Goal: Book appointment/travel/reservation

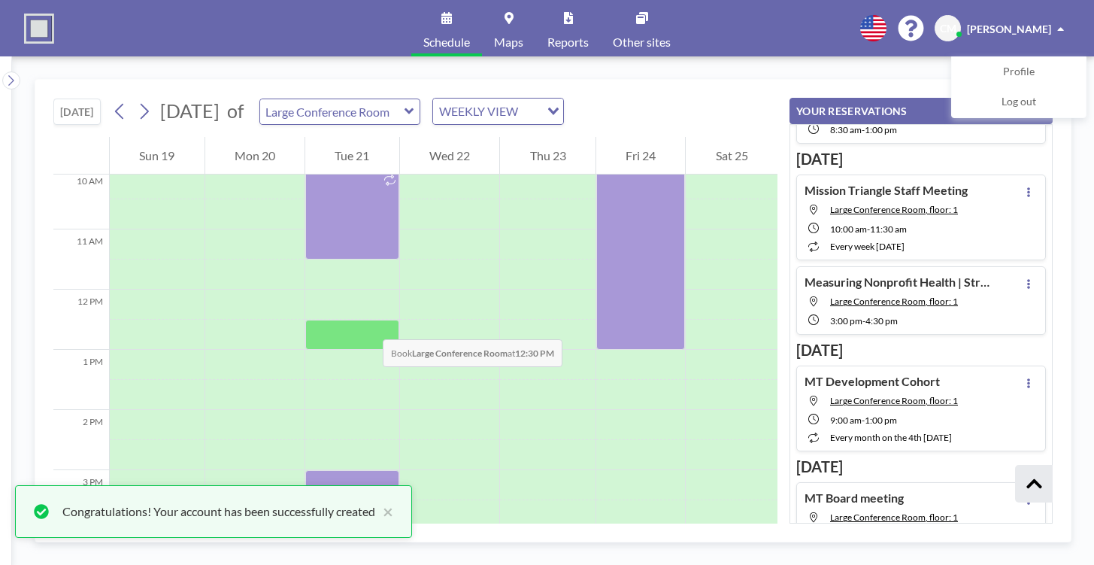
scroll to position [621, 0]
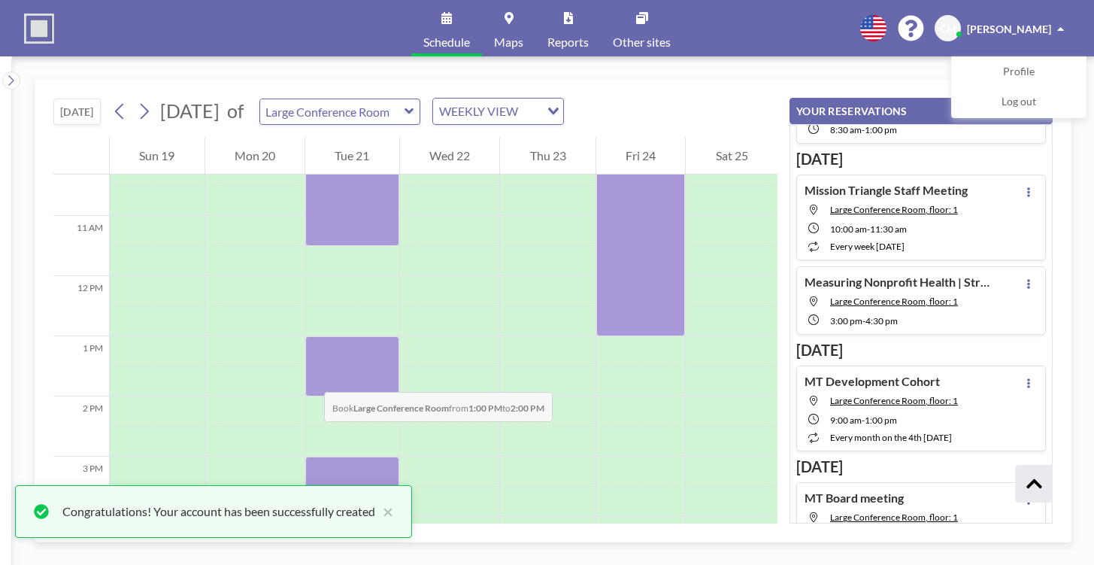
drag, startPoint x: 317, startPoint y: 341, endPoint x: 309, endPoint y: 377, distance: 36.9
click at [309, 377] on div at bounding box center [352, 366] width 94 height 60
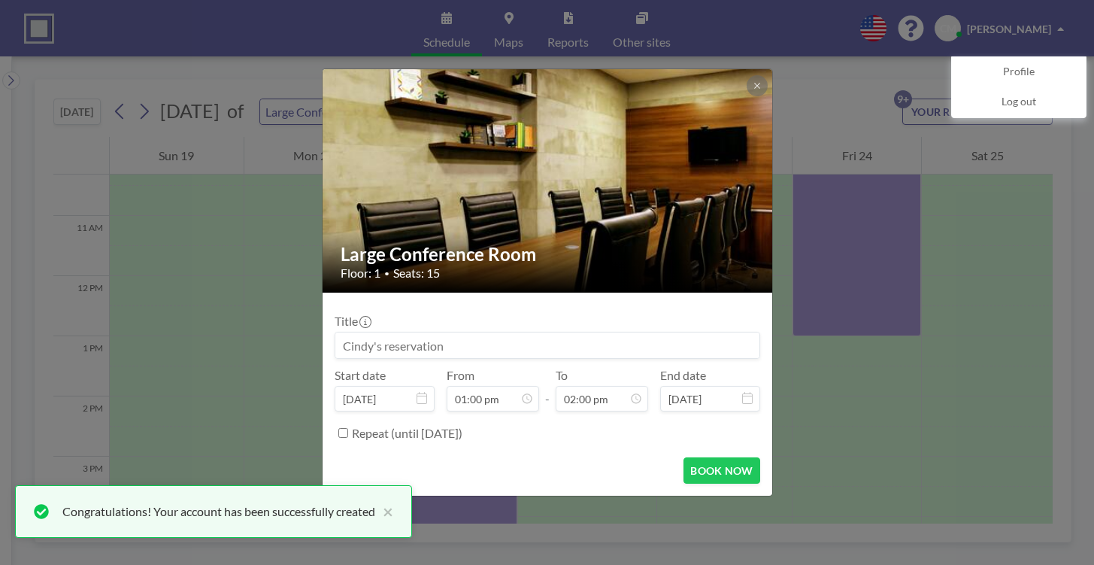
scroll to position [750, 0]
click at [863, 114] on div "Large Conference Room Floor: 1 • Seats: 15 Title Start date [DATE] From 01:00 p…" at bounding box center [547, 282] width 1094 height 565
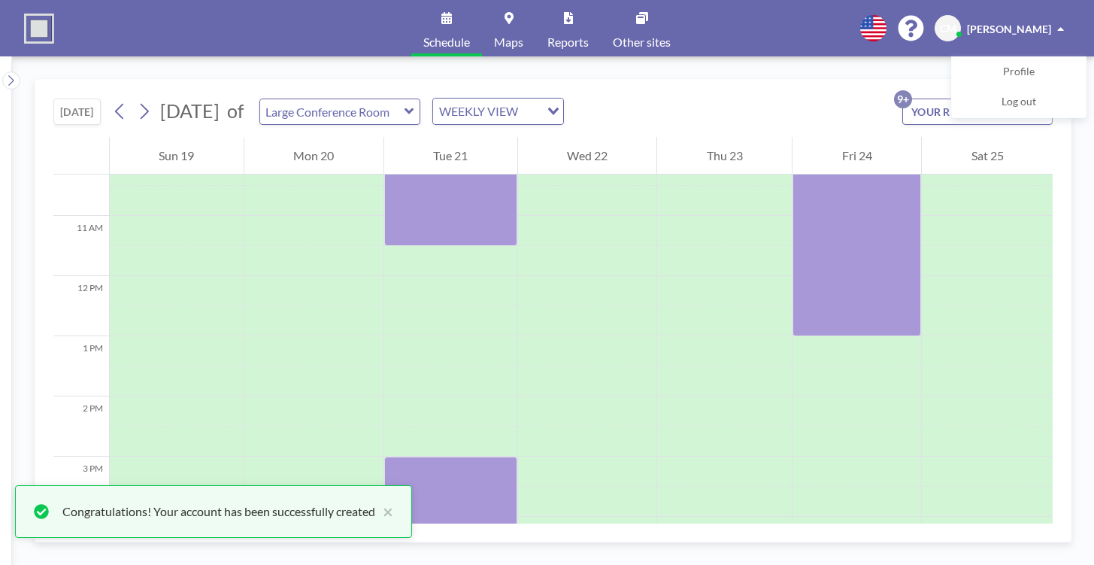
click at [414, 111] on icon at bounding box center [409, 111] width 9 height 6
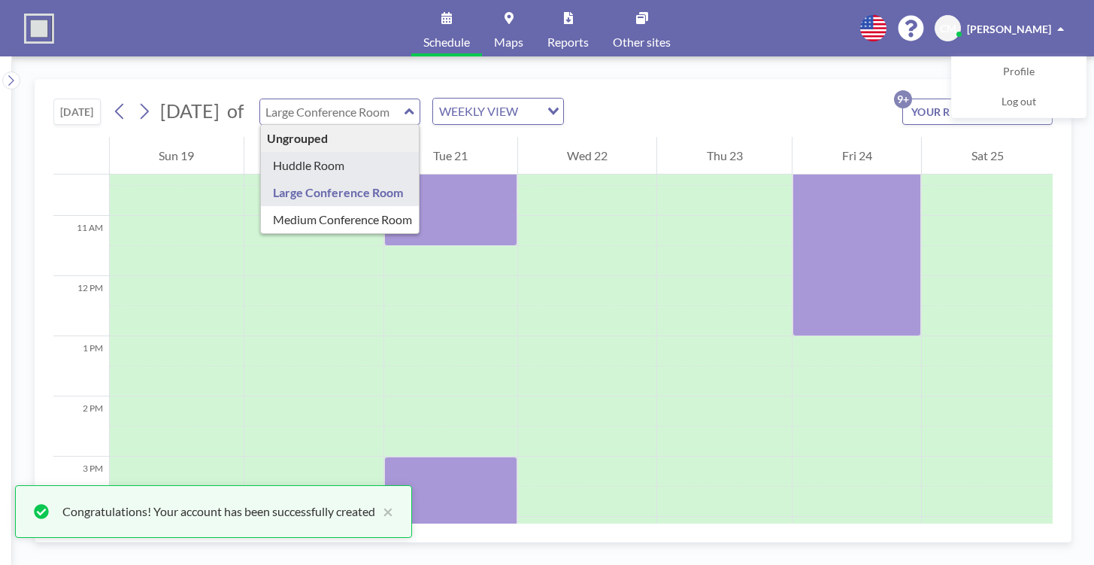
type input "Huddle Room"
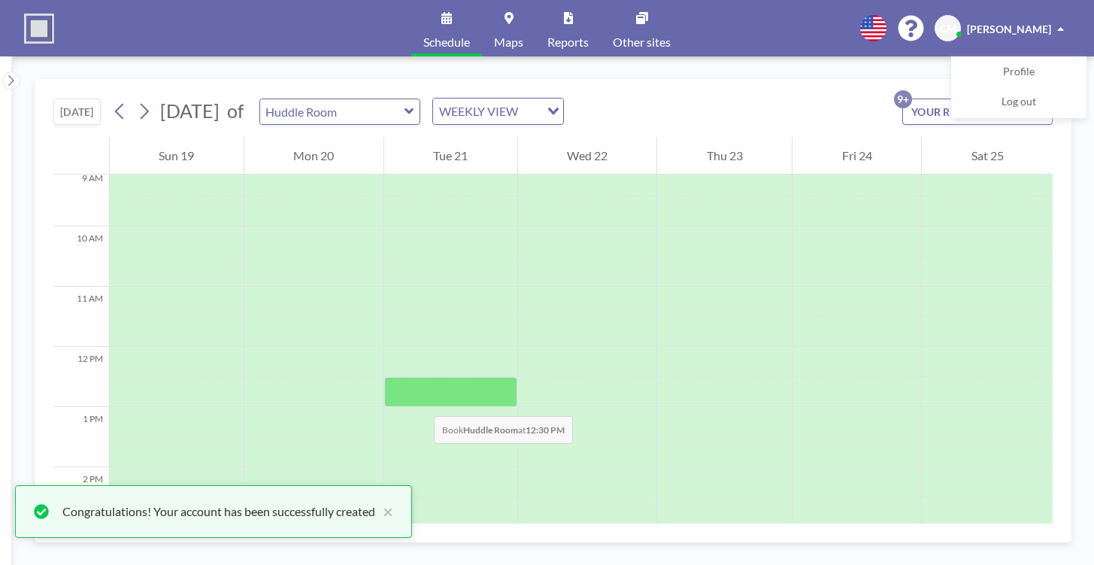
scroll to position [530, 0]
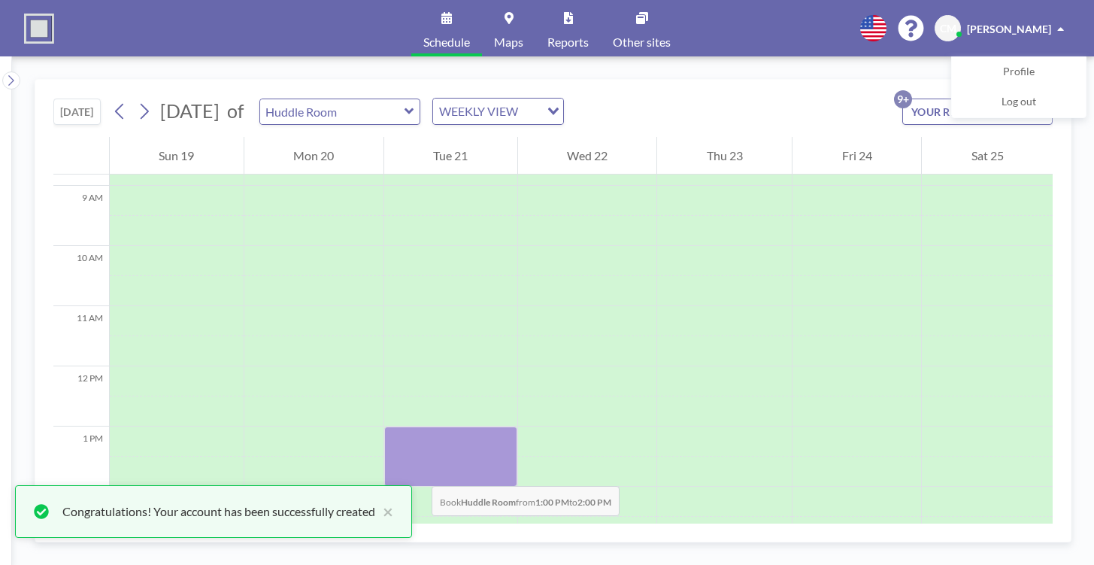
drag, startPoint x: 417, startPoint y: 432, endPoint x: 417, endPoint y: 471, distance: 39.1
click at [417, 471] on div at bounding box center [450, 456] width 133 height 60
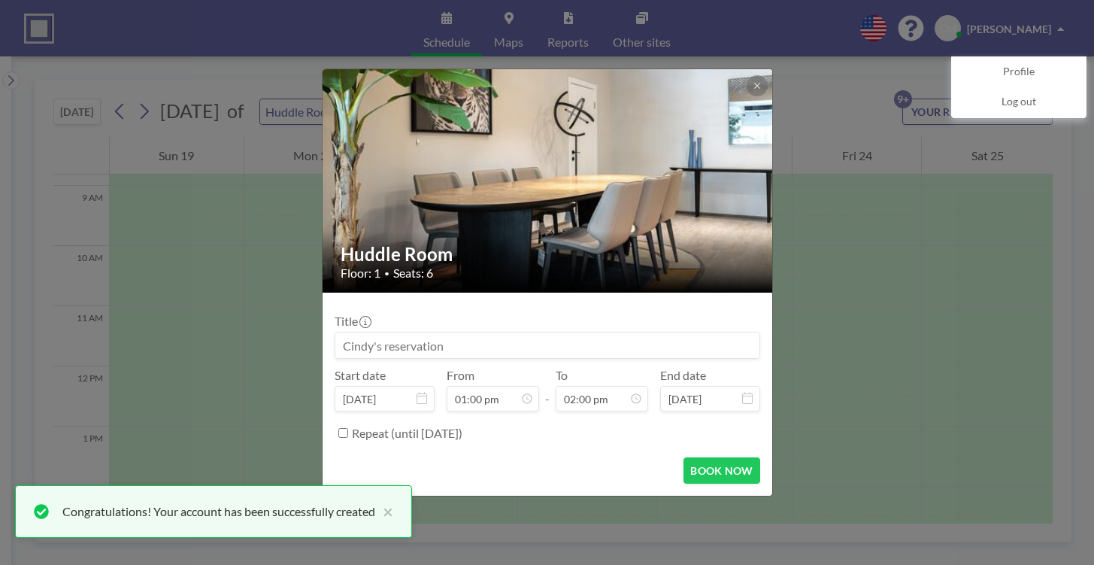
click at [554, 348] on input at bounding box center [547, 345] width 424 height 26
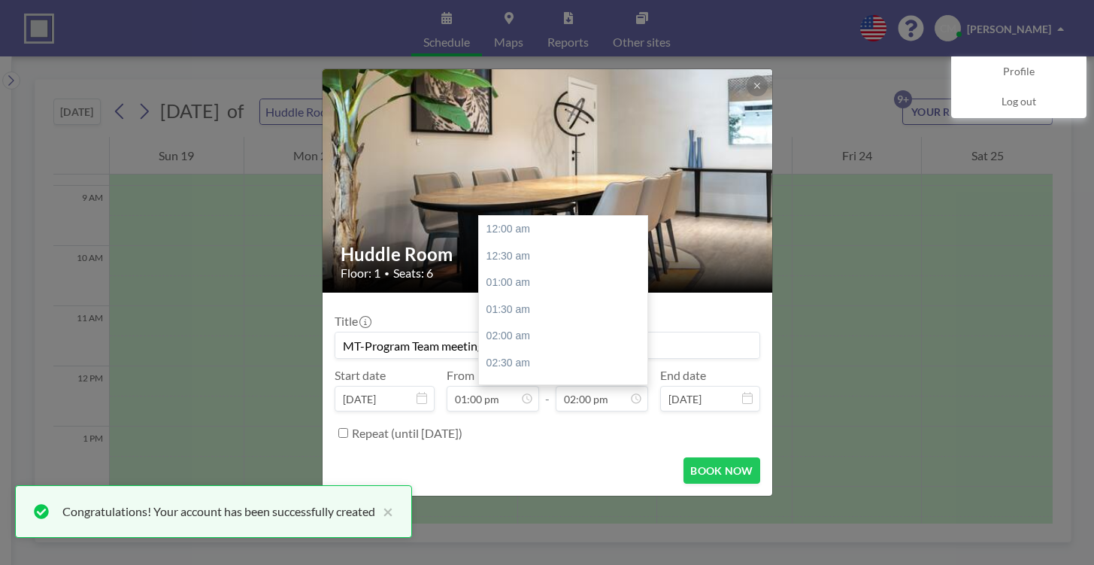
scroll to position [750, 0]
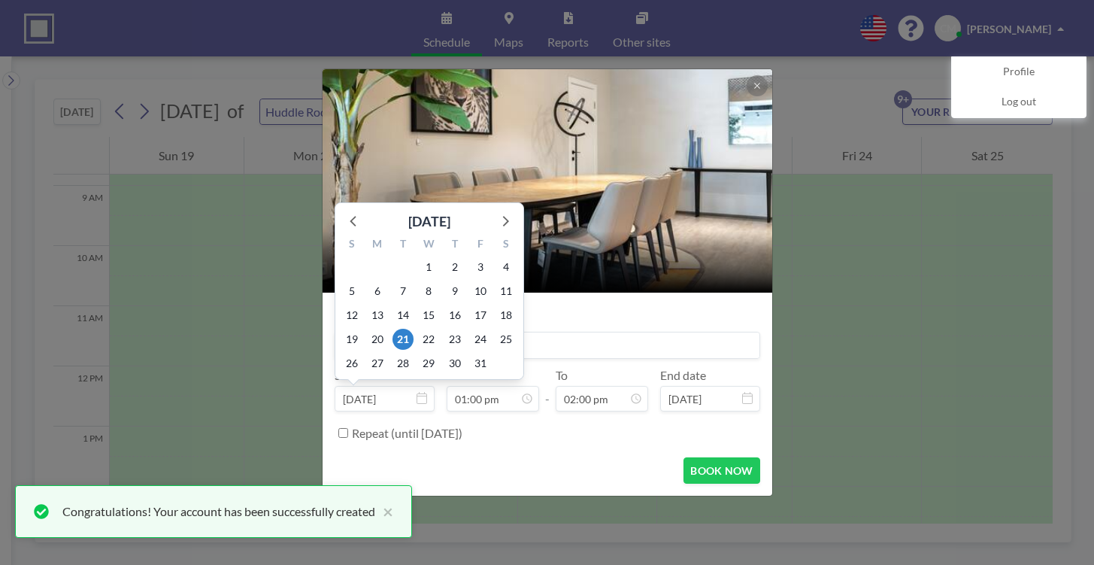
type input "MT-Program Team meeting"
click at [426, 399] on icon at bounding box center [422, 398] width 11 height 12
click at [358, 221] on icon at bounding box center [354, 221] width 20 height 20
click at [402, 362] on span "30" at bounding box center [403, 363] width 21 height 21
type input "[DATE]"
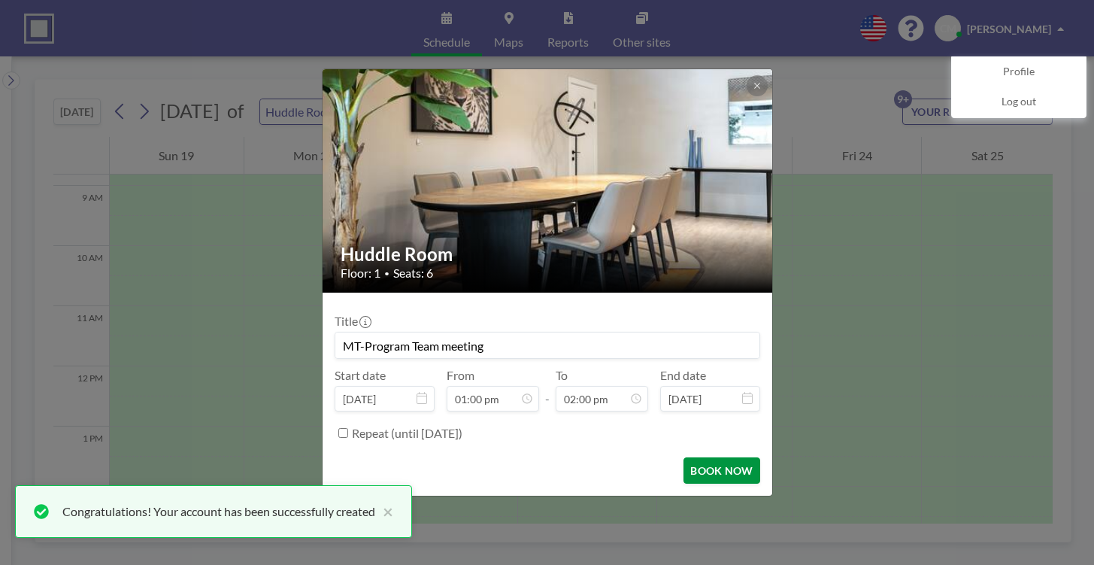
click at [724, 474] on button "BOOK NOW" at bounding box center [722, 470] width 76 height 26
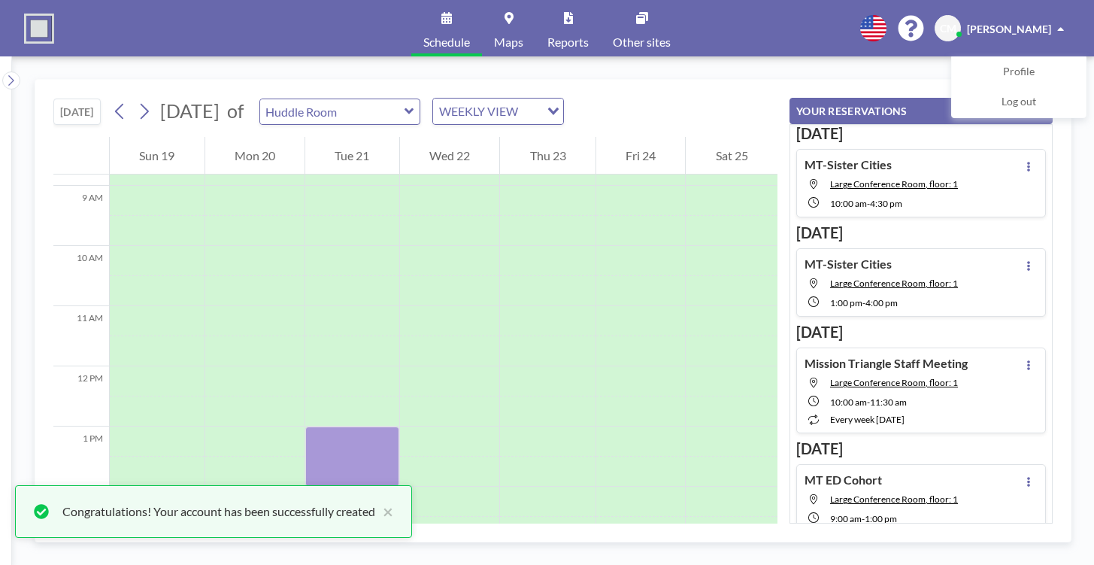
scroll to position [0, 0]
click at [1025, 165] on button at bounding box center [1029, 167] width 18 height 18
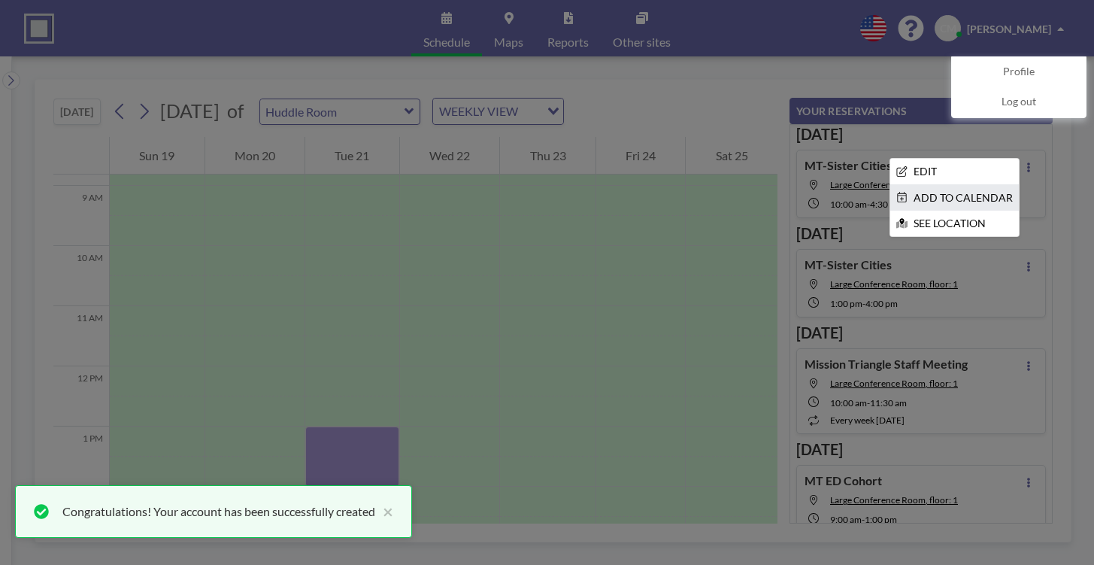
click at [958, 199] on li "ADD TO CALENDAR" at bounding box center [955, 198] width 129 height 26
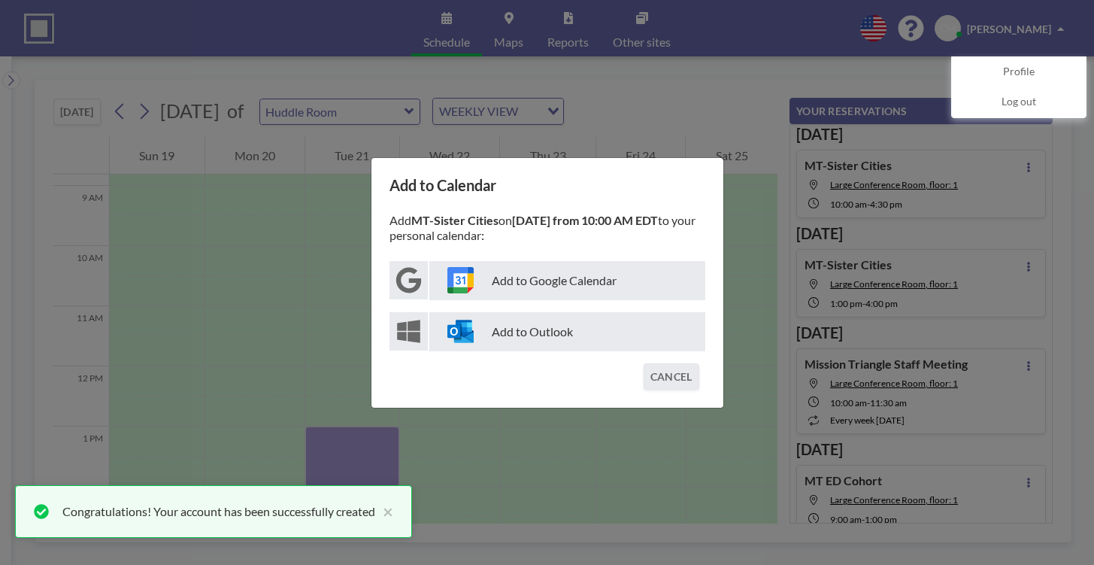
click at [545, 332] on p "Add to Outlook" at bounding box center [567, 331] width 276 height 39
click at [676, 375] on button "CANCEL" at bounding box center [672, 376] width 56 height 26
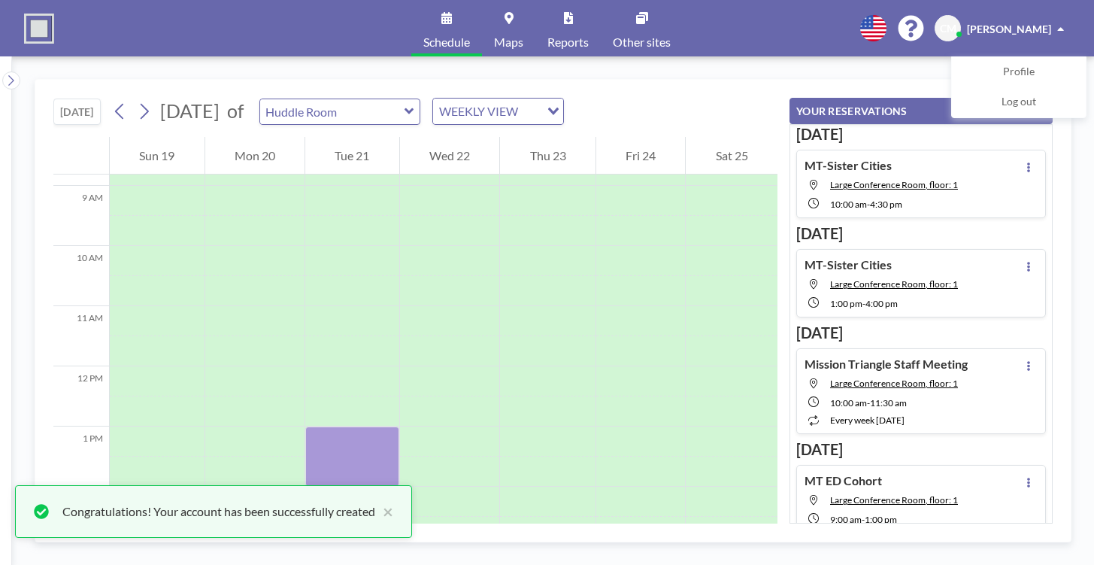
click at [911, 269] on div "MT-Sister Cities Large Conference Room, floor: 1 1:00 PM - 4:00 PM" at bounding box center [881, 283] width 153 height 52
type input "Large Conference Room"
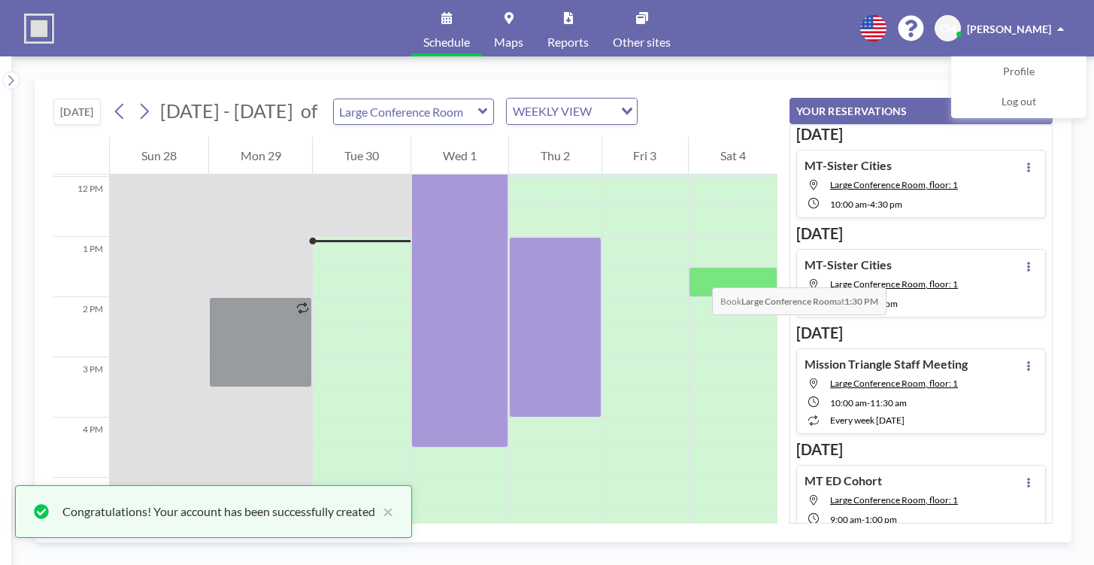
scroll to position [752, 0]
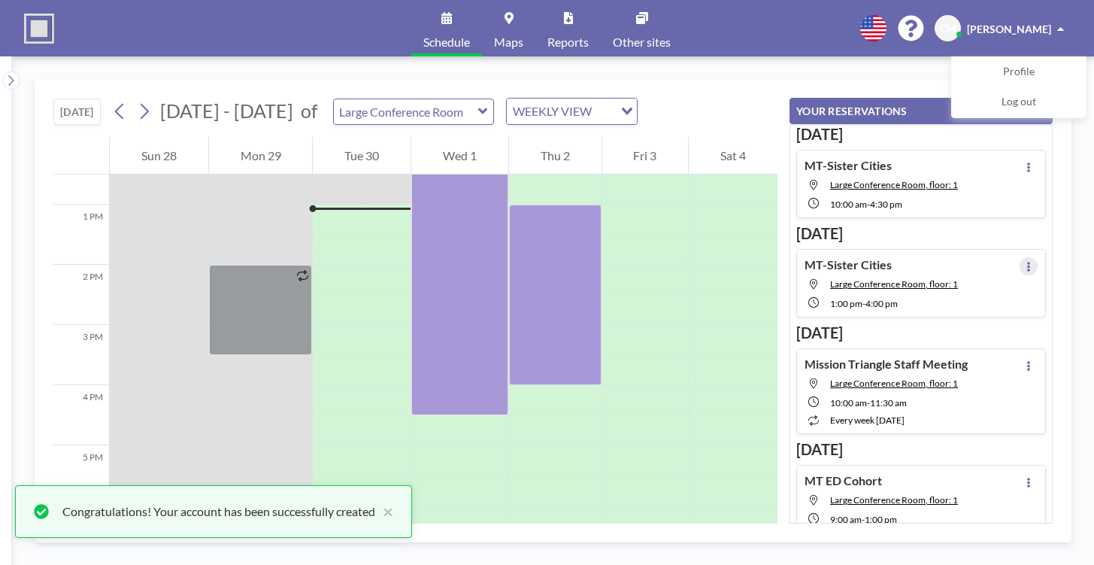
click at [1026, 268] on icon at bounding box center [1029, 267] width 6 height 10
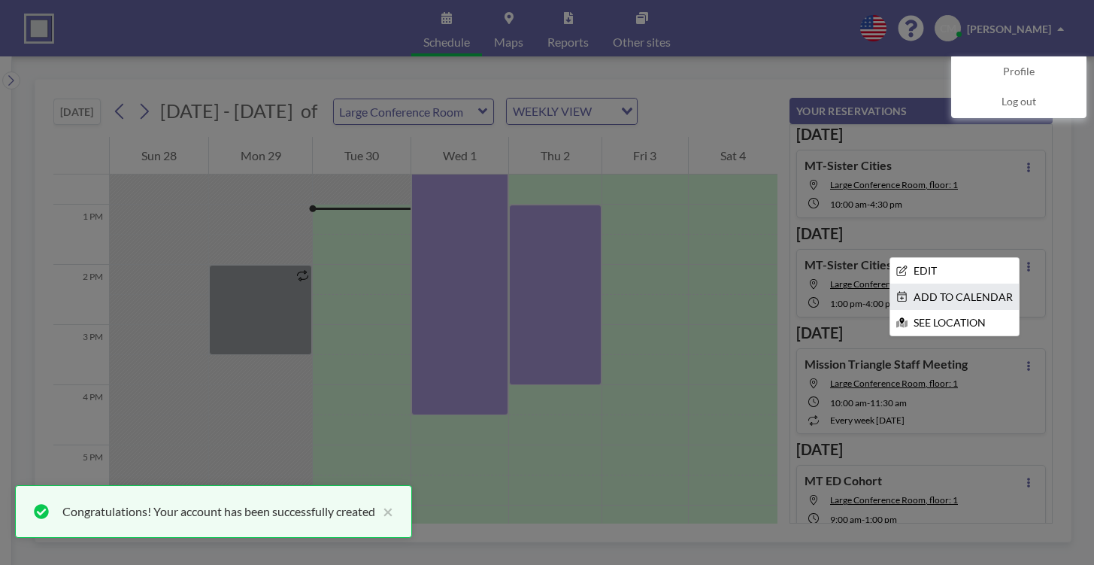
click at [954, 300] on li "ADD TO CALENDAR" at bounding box center [955, 297] width 129 height 26
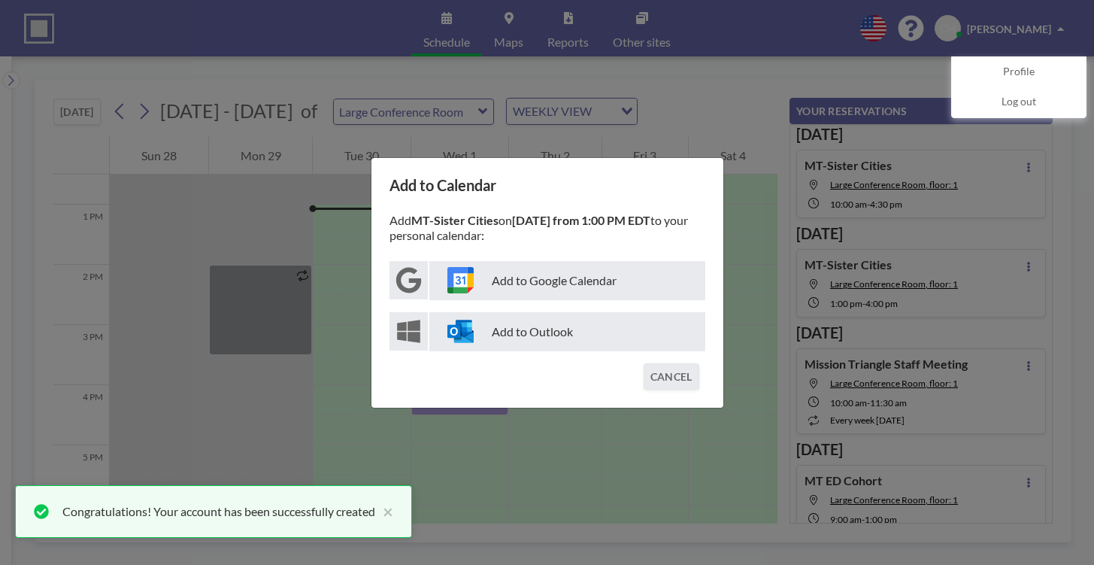
click at [587, 325] on p "Add to Outlook" at bounding box center [567, 331] width 276 height 39
click at [712, 70] on div "Add to Calendar Add MT-Sister Cities on [DATE] from 1:00 PM EDT to your persona…" at bounding box center [547, 282] width 1094 height 565
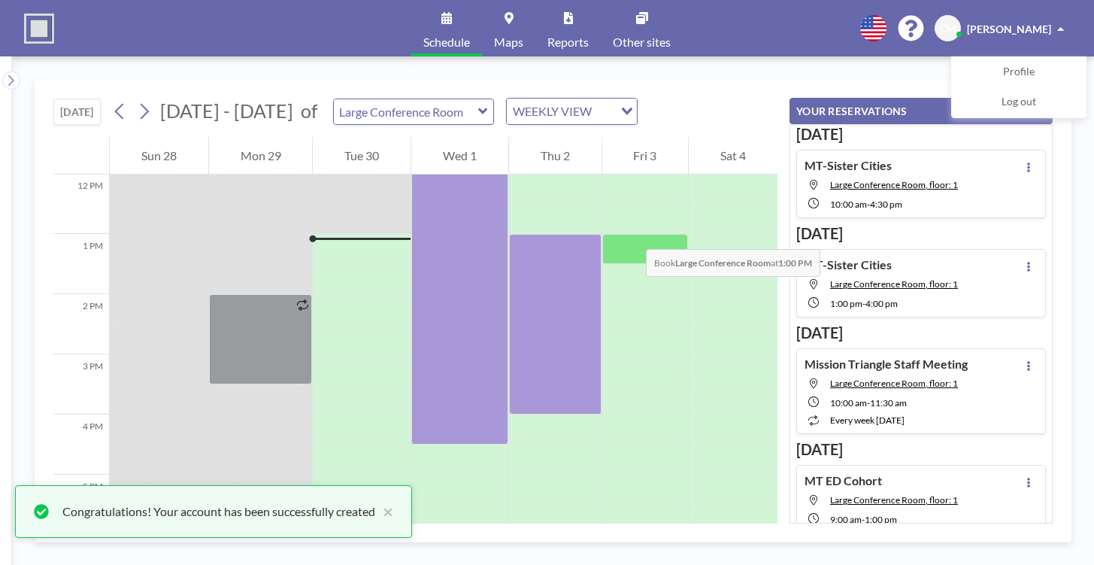
scroll to position [737, 0]
